Goal: Task Accomplishment & Management: Use online tool/utility

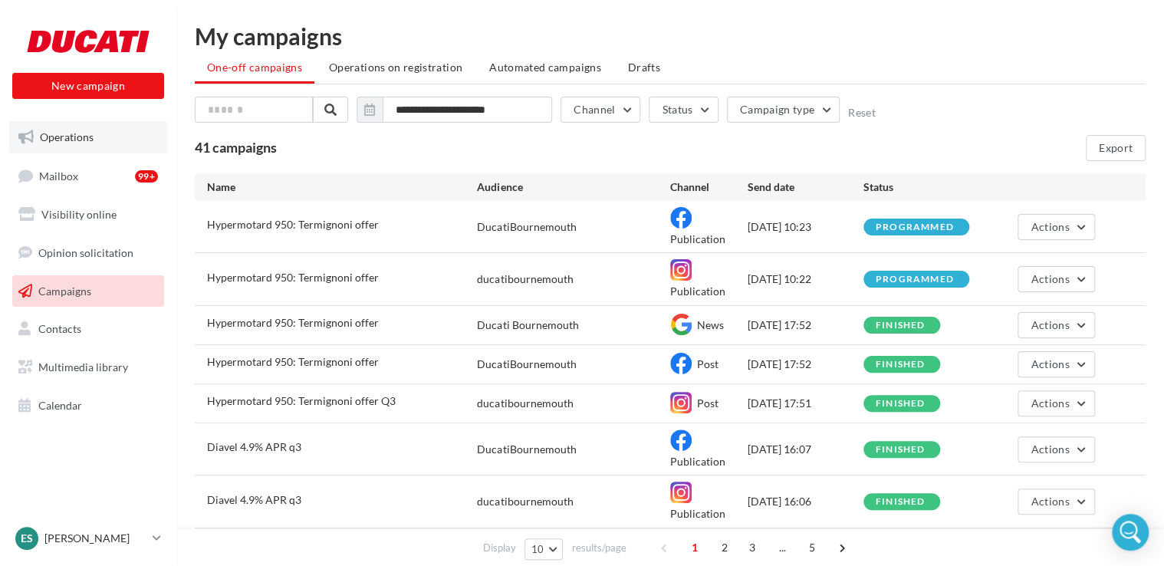
click at [85, 140] on span "Operations" at bounding box center [67, 136] width 54 height 13
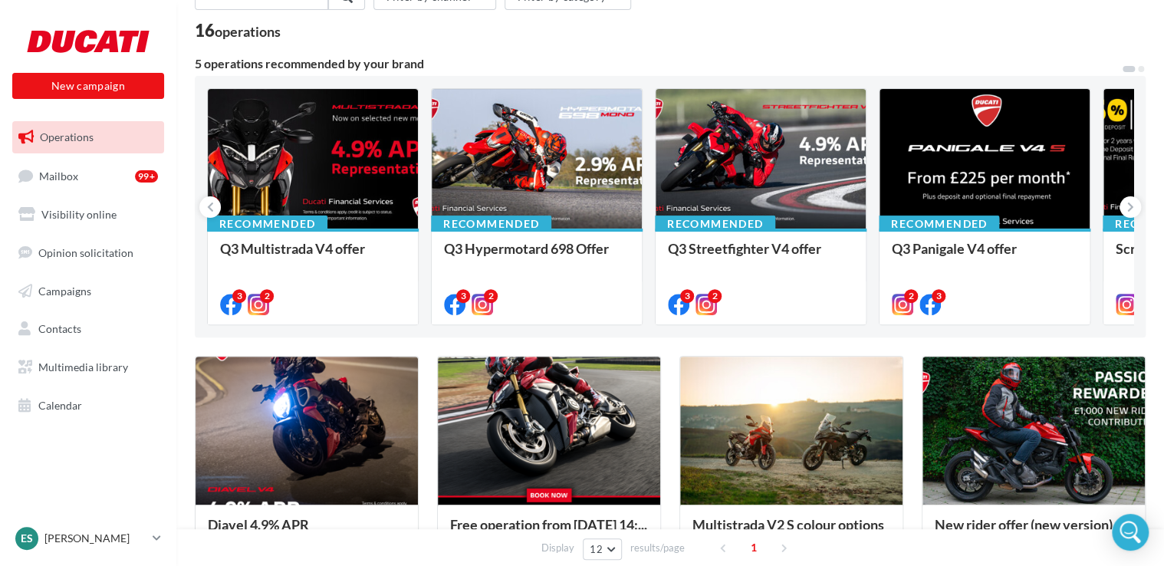
scroll to position [87, 0]
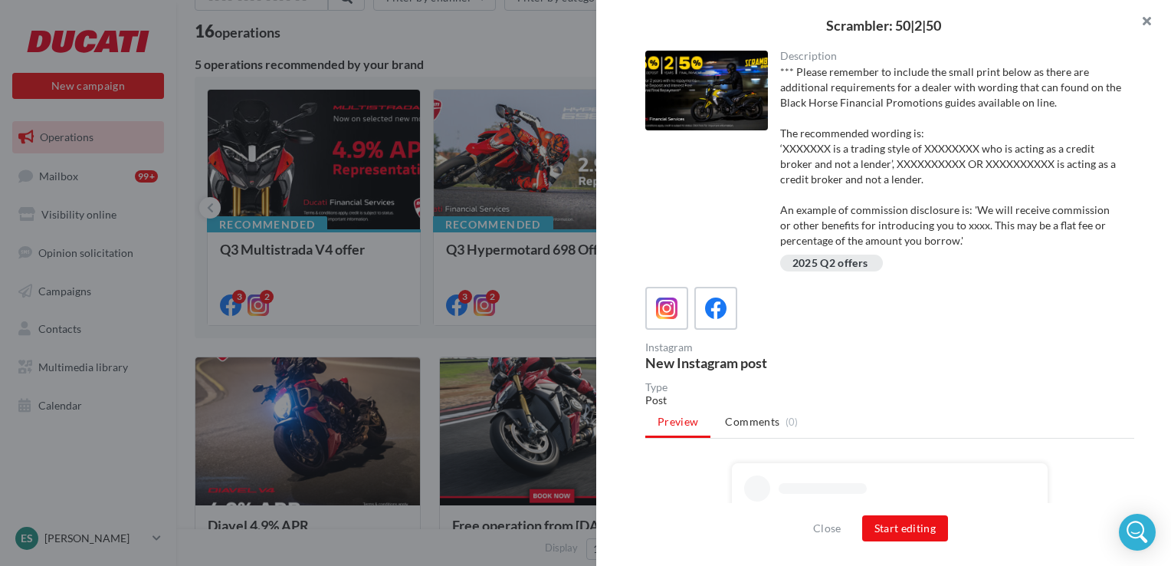
click at [1154, 21] on button "button" at bounding box center [1140, 23] width 61 height 46
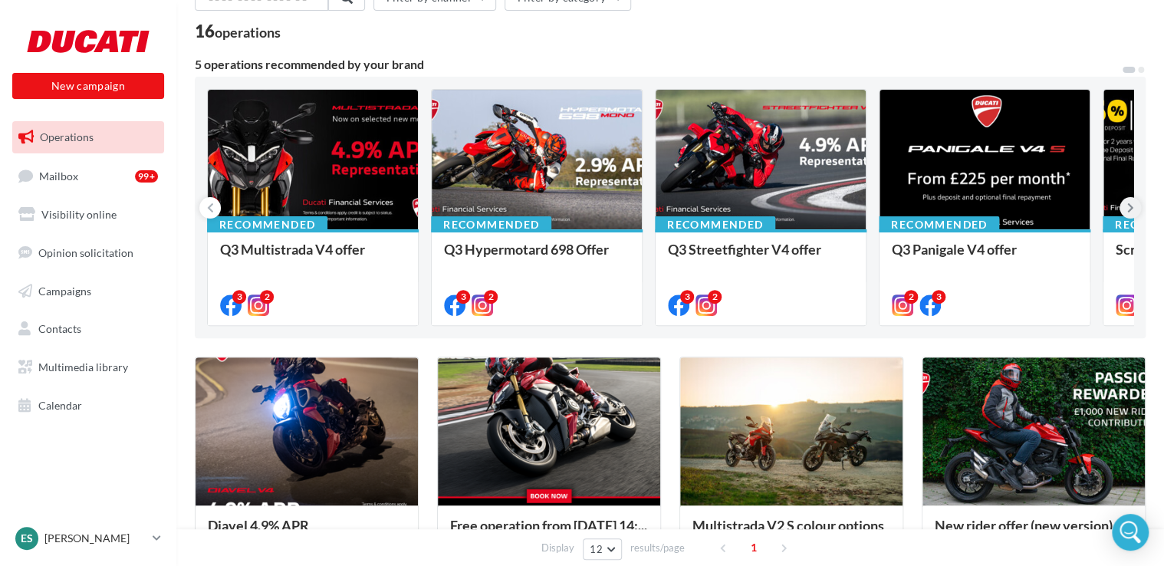
click at [1133, 202] on button at bounding box center [1129, 207] width 21 height 21
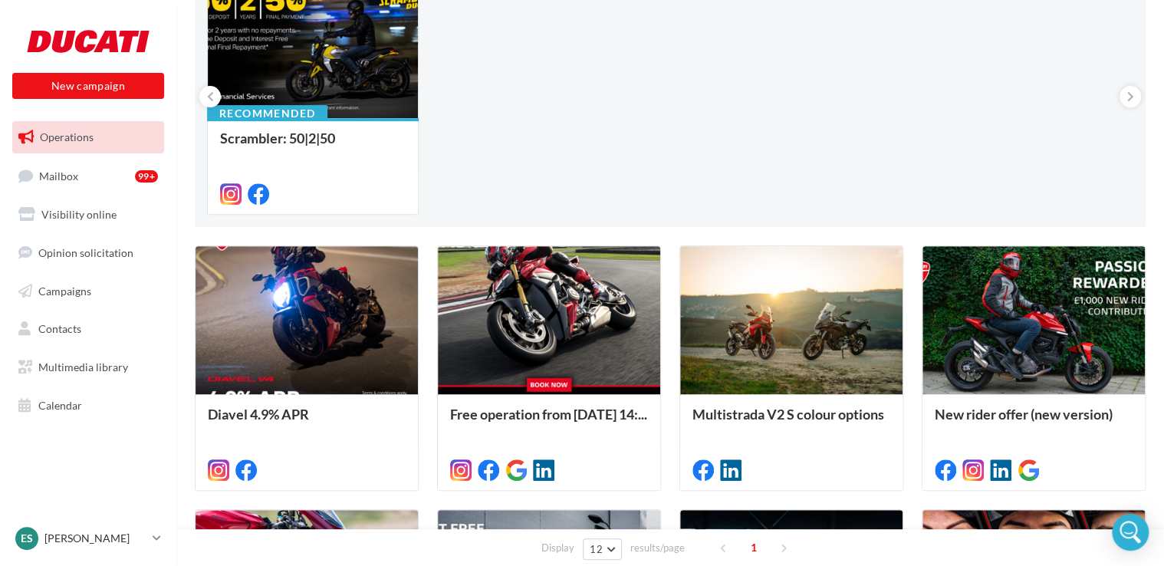
scroll to position [317, 0]
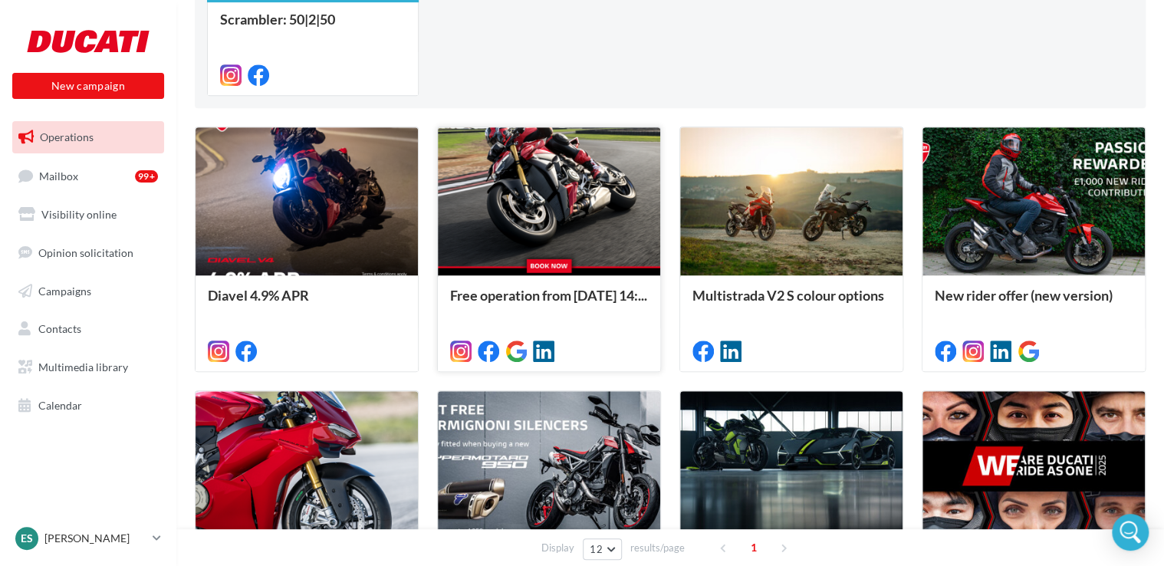
click at [544, 219] on div at bounding box center [549, 201] width 222 height 149
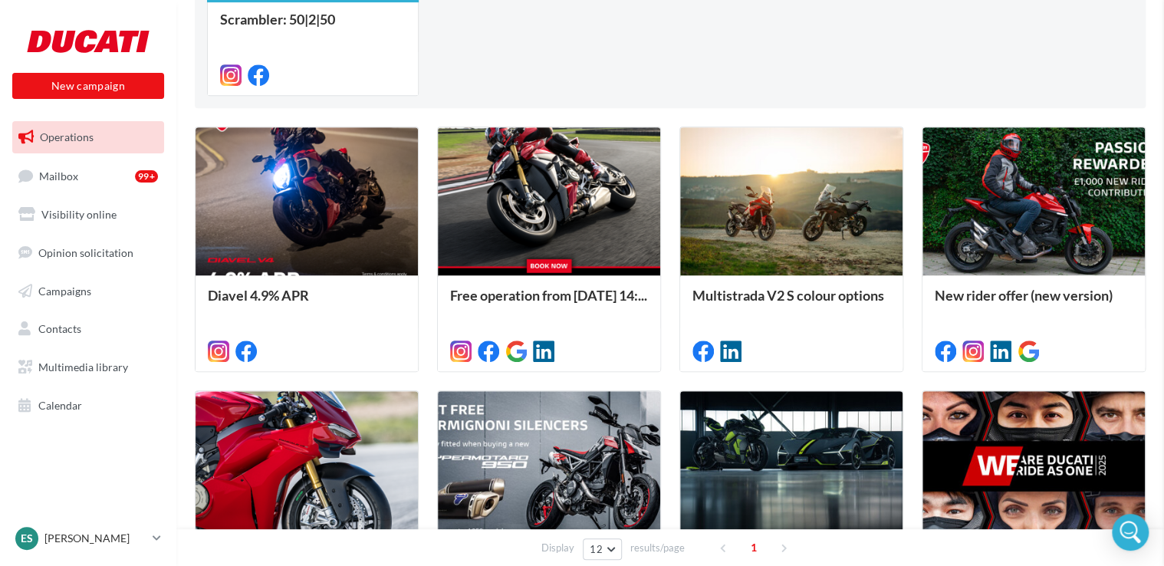
click at [0, 0] on div "*** Please remember to include the small print below as there are additional re…" at bounding box center [0, 0] width 0 height 0
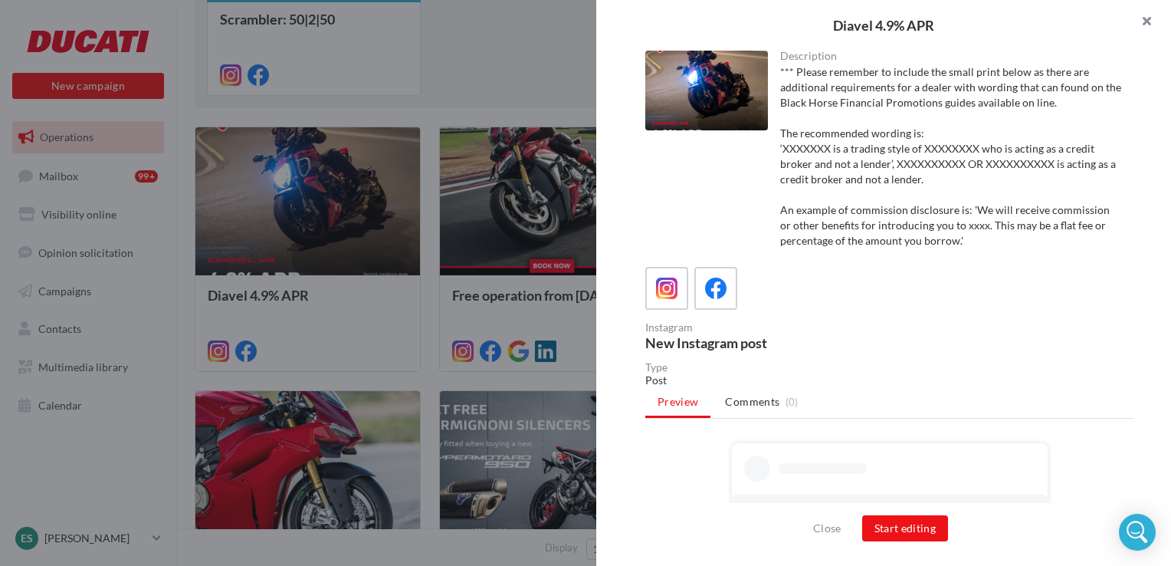
click at [1145, 12] on button "button" at bounding box center [1140, 23] width 61 height 46
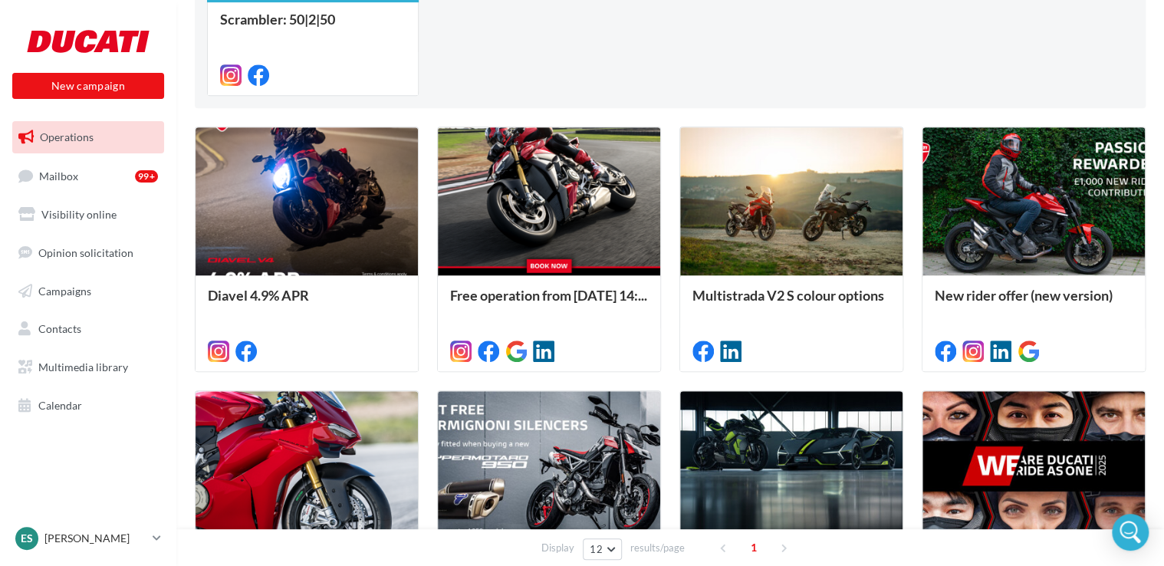
scroll to position [701, 0]
